Goal: Check status: Check status

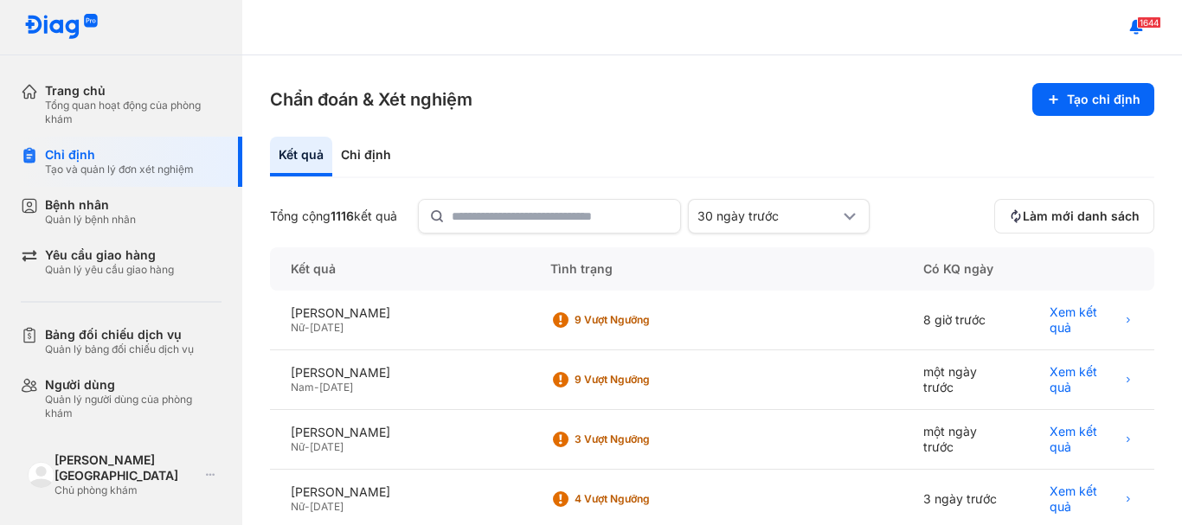
scroll to position [173, 0]
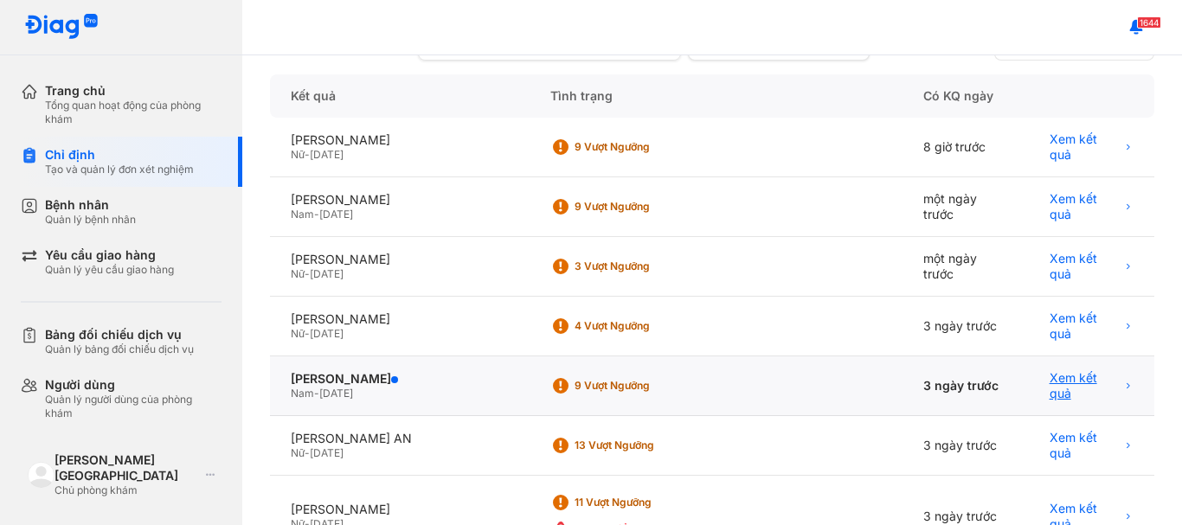
click at [1091, 380] on span "Xem kết quả" at bounding box center [1085, 385] width 71 height 31
click at [1050, 375] on span "Xem kết quả" at bounding box center [1085, 385] width 71 height 31
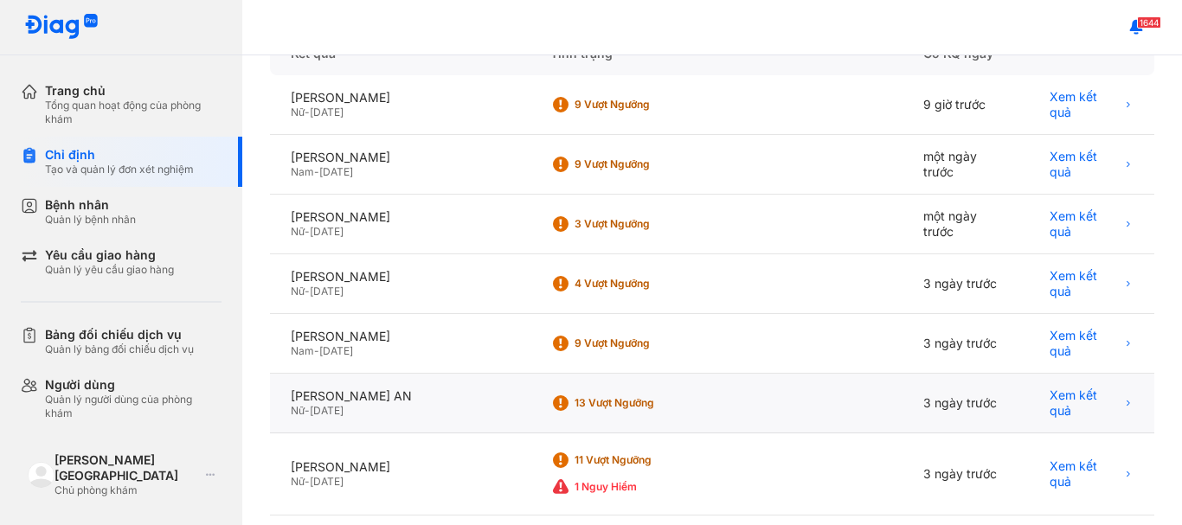
scroll to position [260, 0]
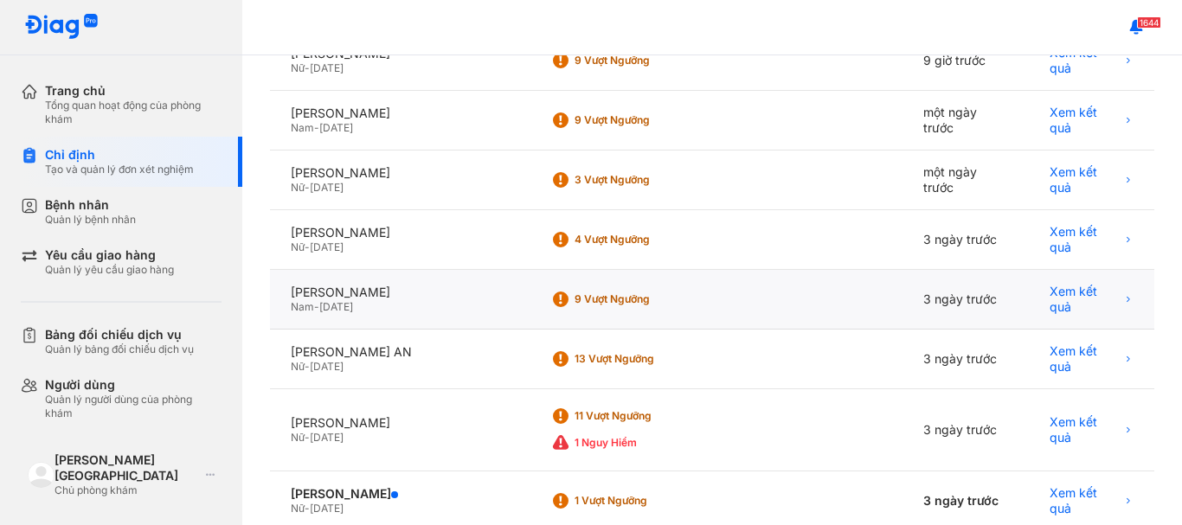
click at [442, 300] on div "Nam - 26/08/1980" at bounding box center [400, 307] width 218 height 14
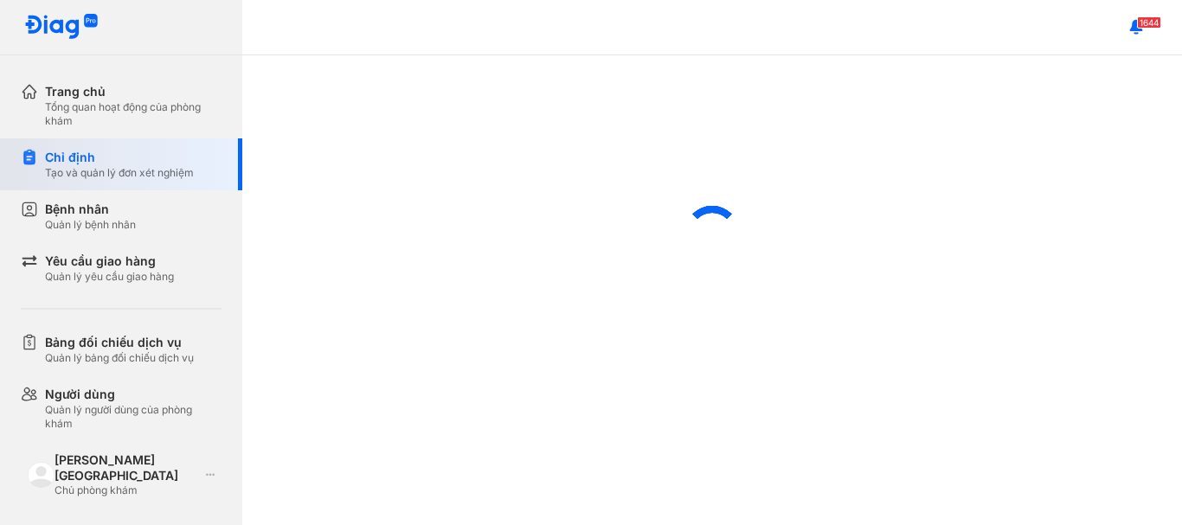
click at [152, 169] on div "Tạo và quản lý đơn xét nghiệm" at bounding box center [119, 173] width 149 height 14
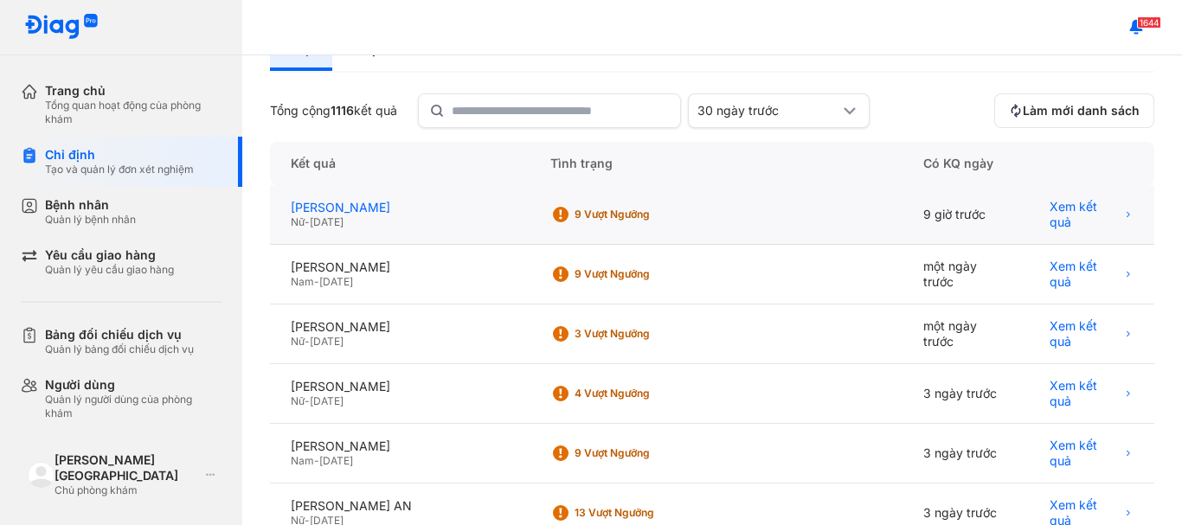
scroll to position [260, 0]
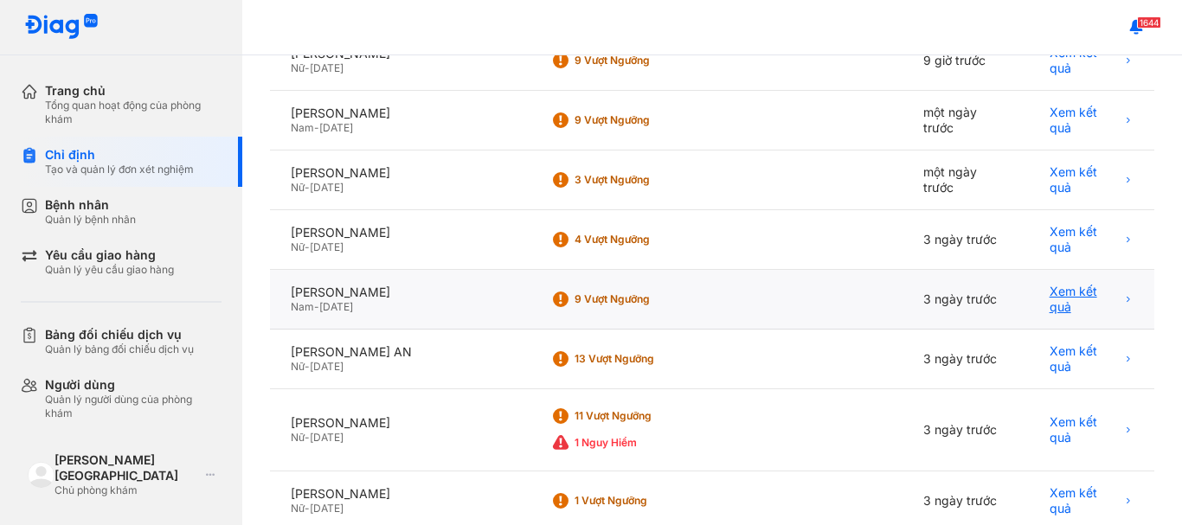
click at [1076, 294] on span "Xem kết quả" at bounding box center [1085, 299] width 71 height 31
click at [389, 304] on div "Nam - 26/08/1980" at bounding box center [400, 307] width 218 height 14
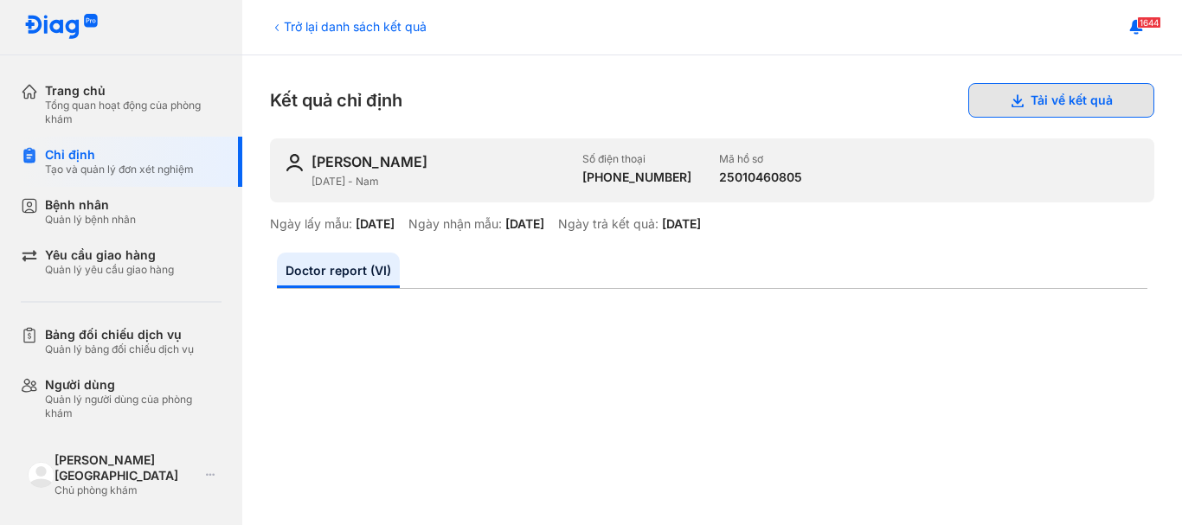
click at [1012, 106] on button "Tải về kết quả" at bounding box center [1061, 100] width 186 height 35
click at [332, 33] on div "Trở lại danh sách kết quả" at bounding box center [348, 26] width 157 height 18
